Goal: Check status: Check status

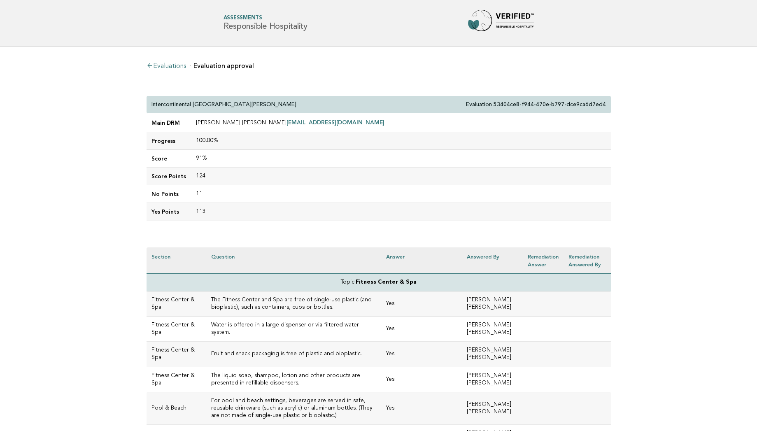
scroll to position [2719, 0]
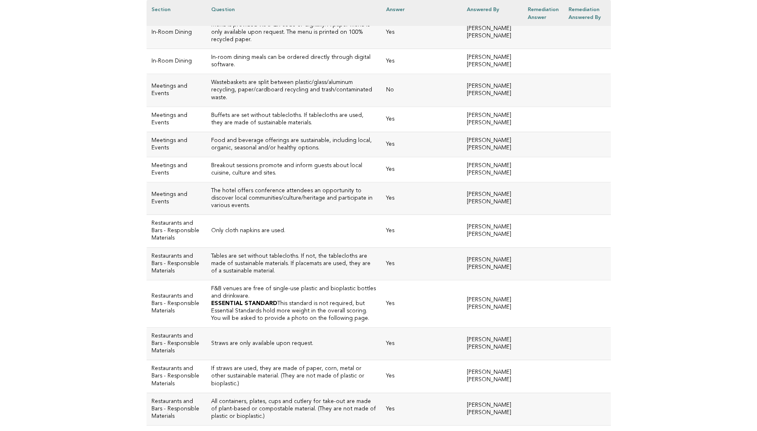
scroll to position [725, 0]
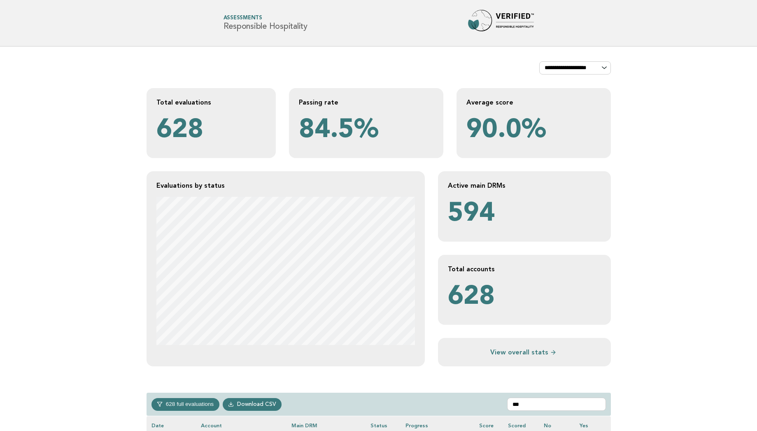
scroll to position [198, 0]
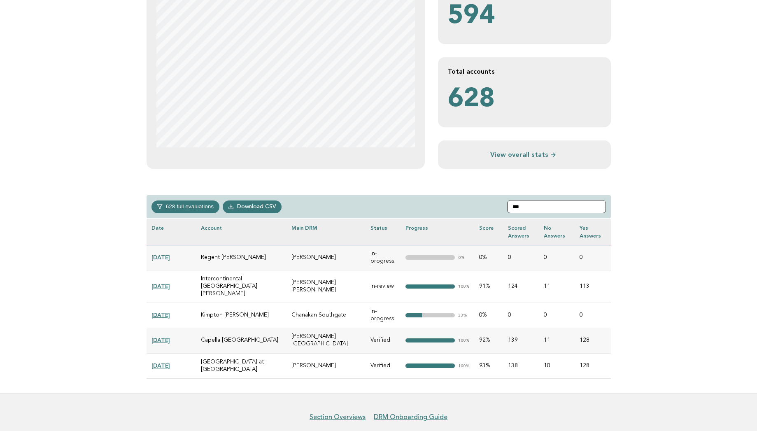
click at [535, 207] on input "***" at bounding box center [556, 206] width 99 height 13
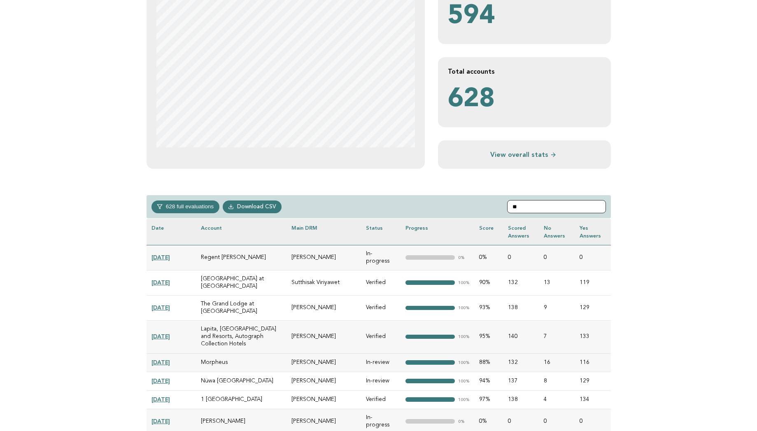
type input "*"
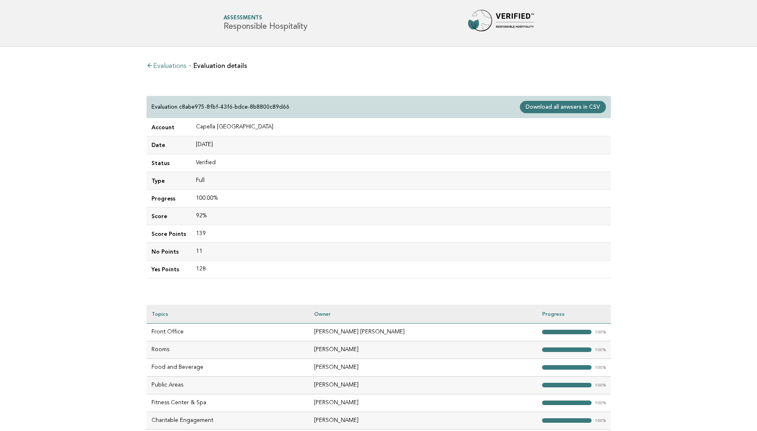
click at [170, 64] on link "Evaluations" at bounding box center [167, 66] width 40 height 7
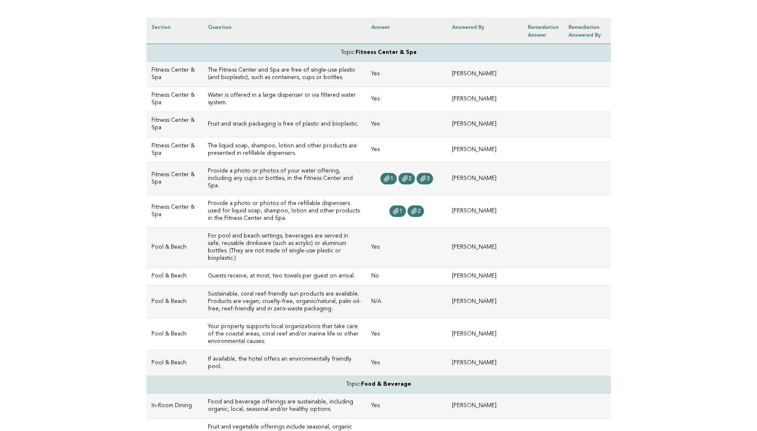
scroll to position [231, 0]
